Goal: Information Seeking & Learning: Learn about a topic

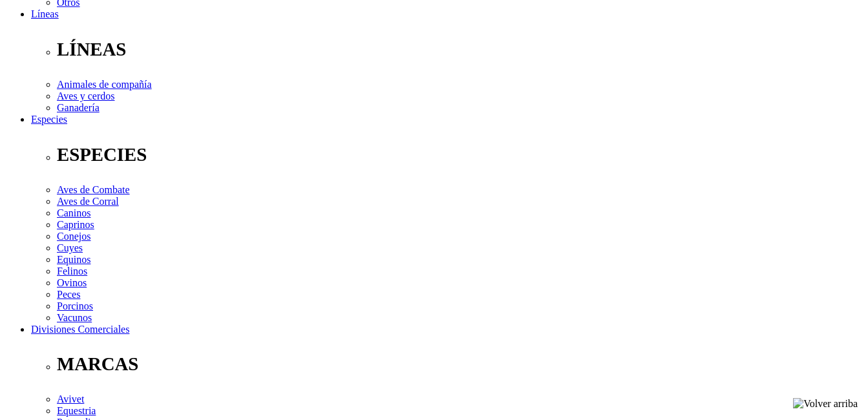
scroll to position [388, 0]
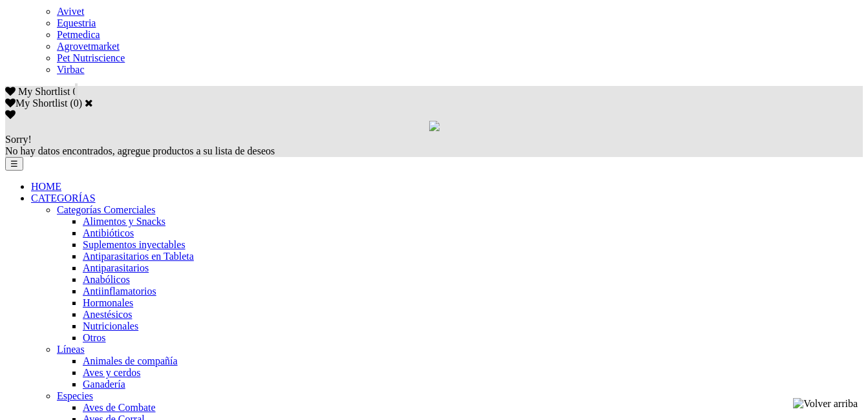
scroll to position [452, 0]
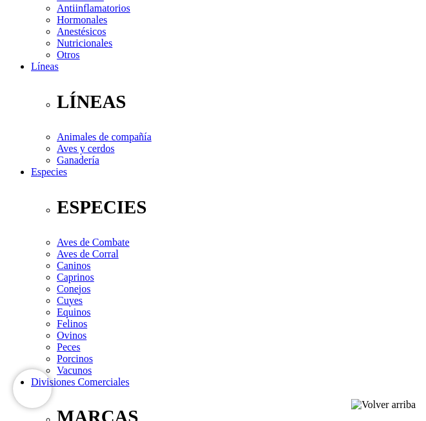
scroll to position [425, 0]
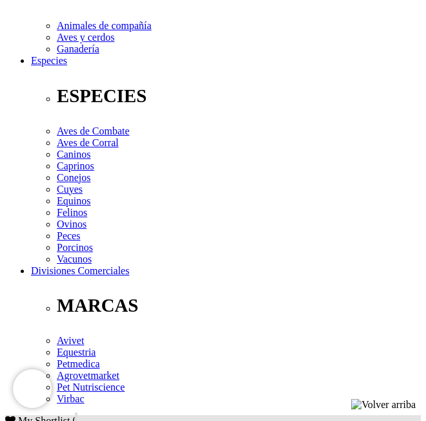
drag, startPoint x: 105, startPoint y: 151, endPoint x: 200, endPoint y: 153, distance: 94.3
copy h1 "® RN Terneros"
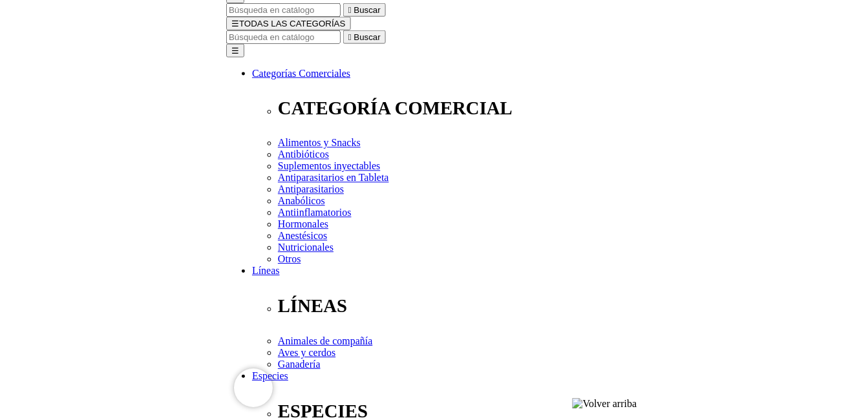
scroll to position [37, 0]
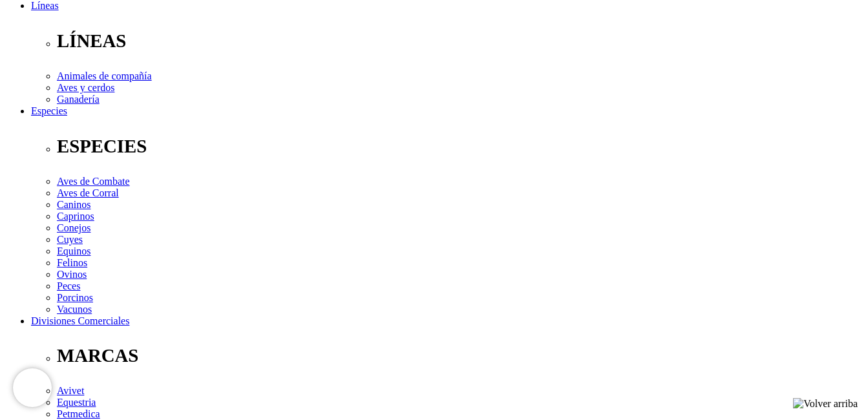
scroll to position [581, 0]
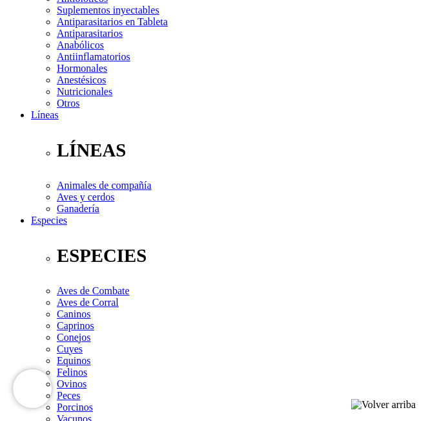
scroll to position [490, 0]
